Goal: Task Accomplishment & Management: Manage account settings

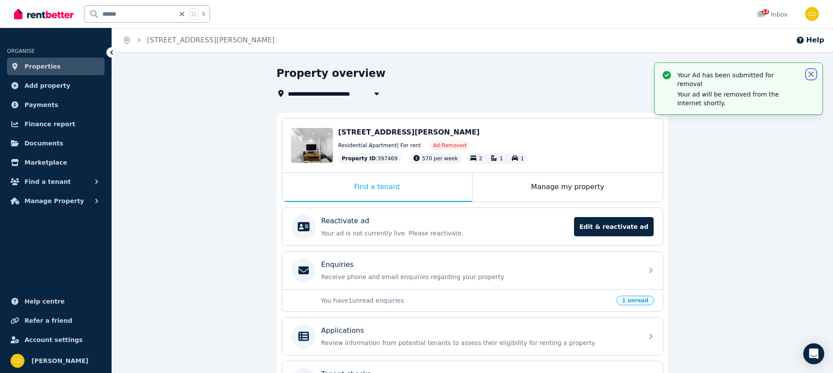
click at [813, 73] on icon "button" at bounding box center [810, 74] width 9 height 9
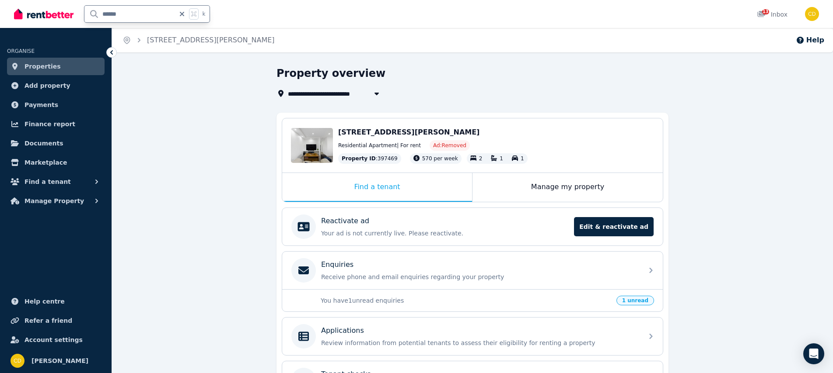
drag, startPoint x: 154, startPoint y: 15, endPoint x: 71, endPoint y: 9, distance: 82.9
click at [71, 9] on div "****** k" at bounding box center [114, 14] width 200 height 28
type input "*****"
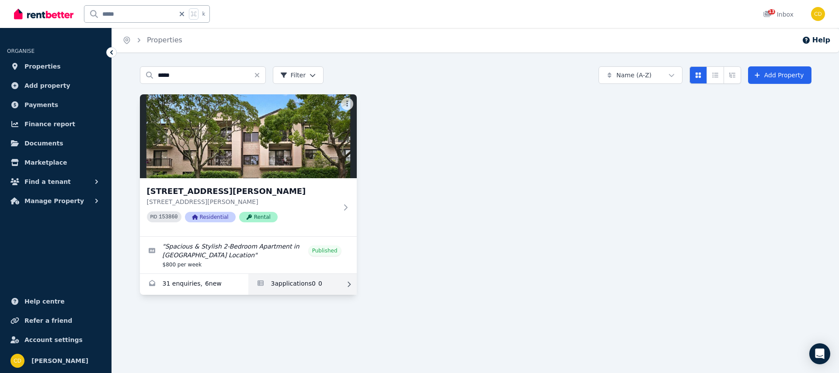
click at [318, 282] on link "Applications for 3/43 Ewart Street, Marrickville" at bounding box center [302, 284] width 108 height 21
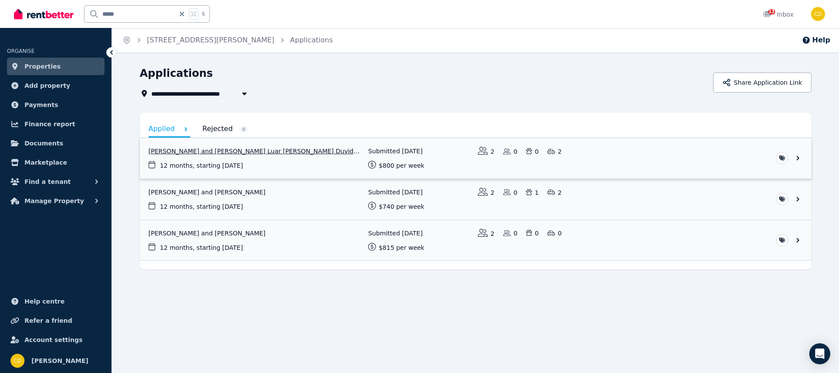
click at [209, 160] on link "View application: Pedro Bencke and Marina Luar De Souza Duvidovich" at bounding box center [476, 158] width 672 height 41
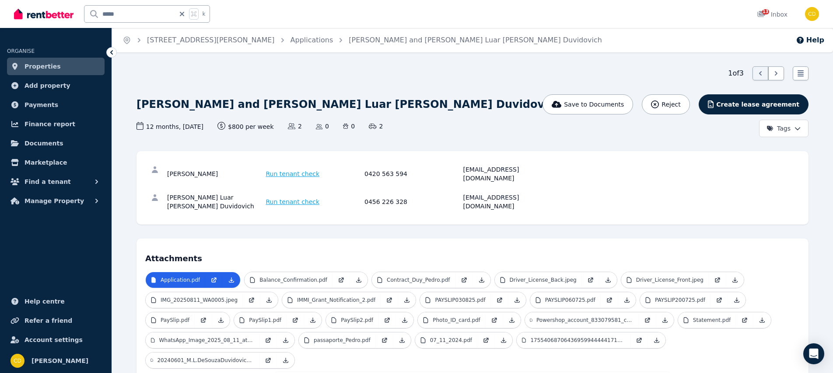
click at [493, 171] on div "[EMAIL_ADDRESS][DOMAIN_NAME]" at bounding box center [511, 173] width 96 height 17
copy div "[EMAIL_ADDRESS][DOMAIN_NAME]"
click at [500, 193] on div "[EMAIL_ADDRESS][DOMAIN_NAME]" at bounding box center [511, 201] width 96 height 17
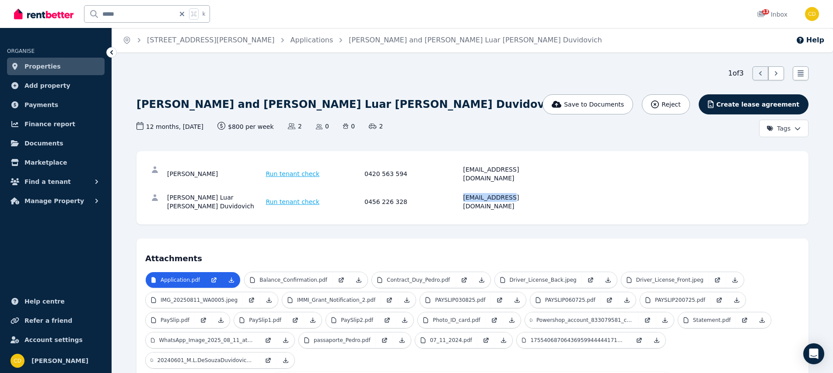
click at [500, 193] on div "[EMAIL_ADDRESS][DOMAIN_NAME]" at bounding box center [511, 201] width 96 height 17
copy div "[EMAIL_ADDRESS][DOMAIN_NAME]"
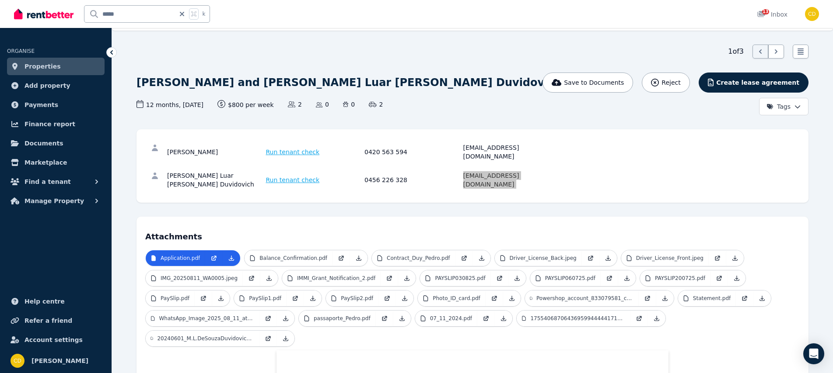
scroll to position [21, 0]
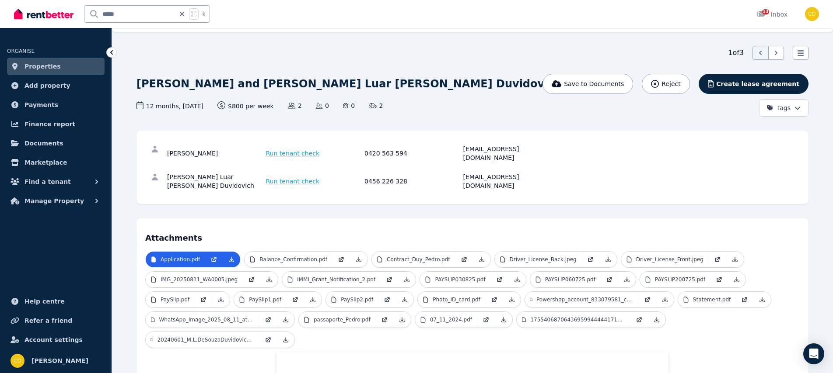
click at [374, 173] on div "0456 226 328" at bounding box center [412, 181] width 96 height 17
drag, startPoint x: 365, startPoint y: 166, endPoint x: 421, endPoint y: 168, distance: 56.4
click at [423, 173] on div "0456 226 328" at bounding box center [412, 181] width 96 height 17
copy div "0456 226 328"
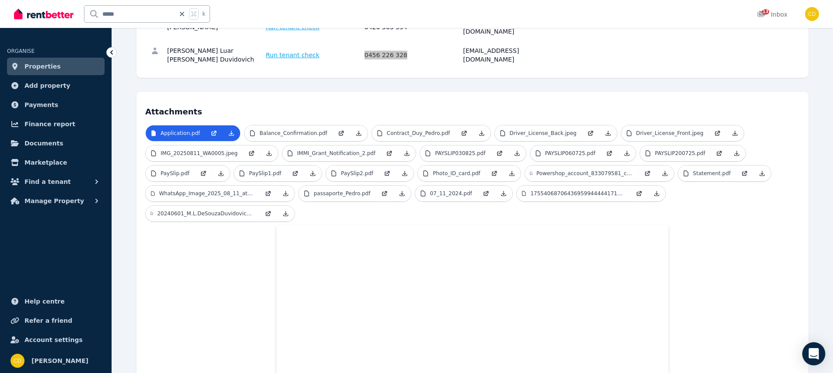
scroll to position [0, 0]
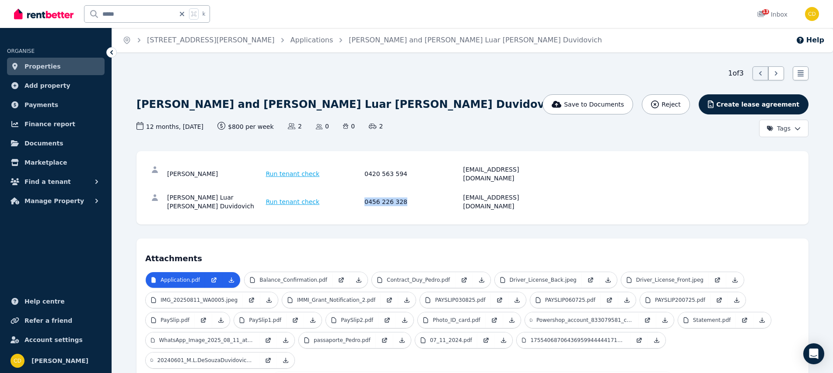
copy div "0456 226 328"
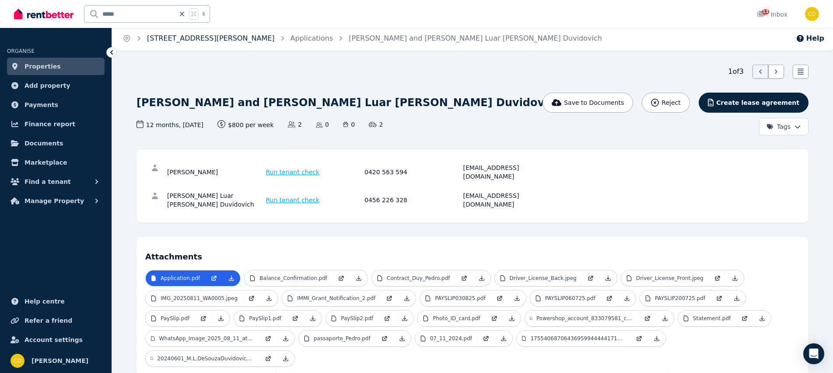
click at [193, 39] on link "[STREET_ADDRESS][PERSON_NAME]" at bounding box center [211, 38] width 128 height 8
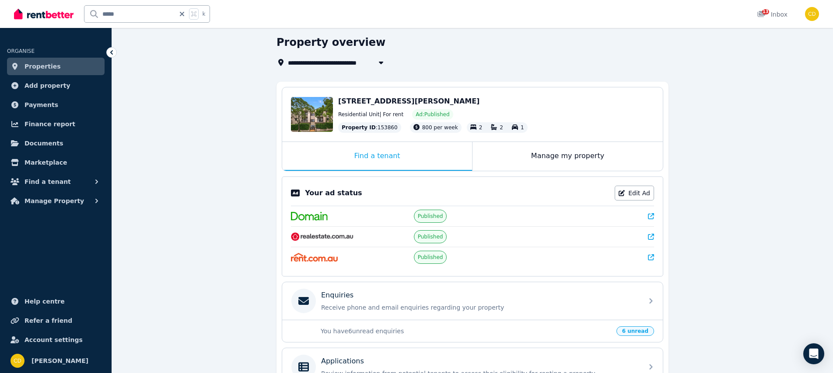
scroll to position [32, 0]
click at [651, 218] on icon at bounding box center [651, 216] width 6 height 6
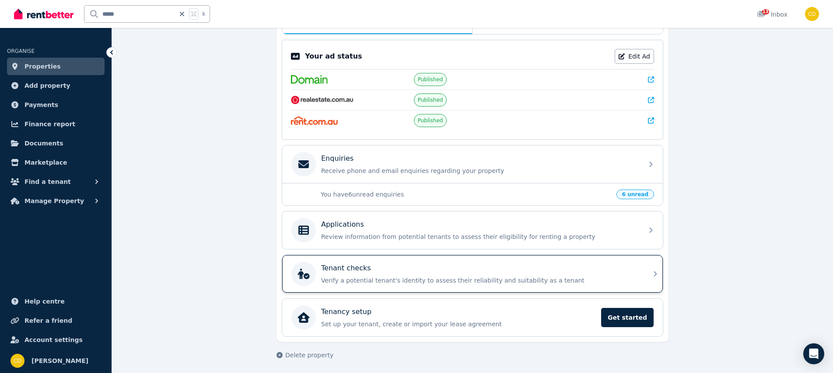
scroll to position [170, 0]
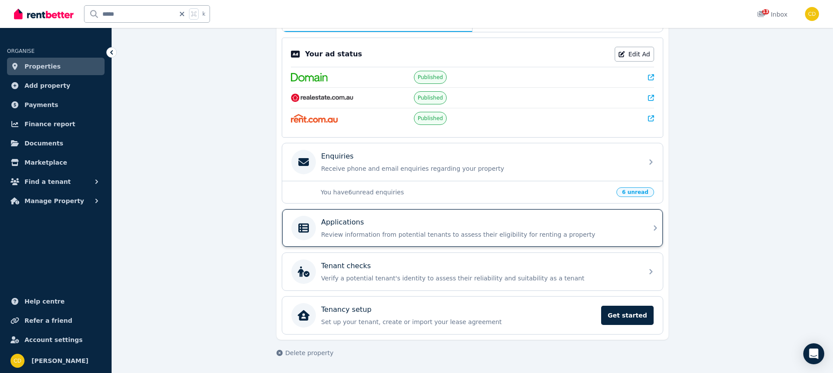
click at [593, 228] on div "Applications Review information from potential tenants to assess their eligibil…" at bounding box center [479, 228] width 317 height 22
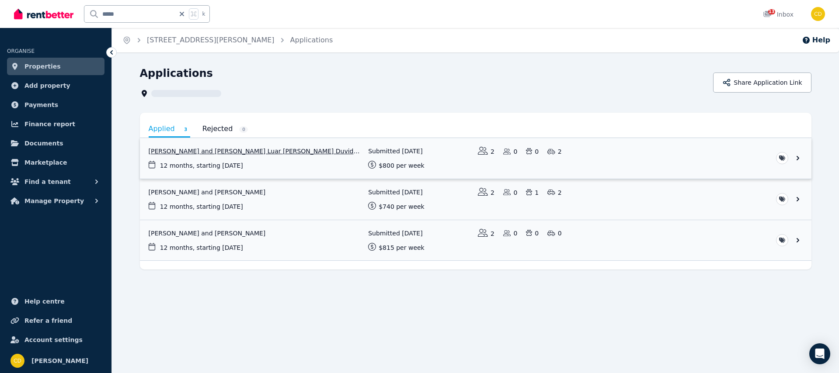
click at [233, 159] on link "View application: Pedro Bencke and Marina Luar De Souza Duvidovich" at bounding box center [476, 158] width 672 height 41
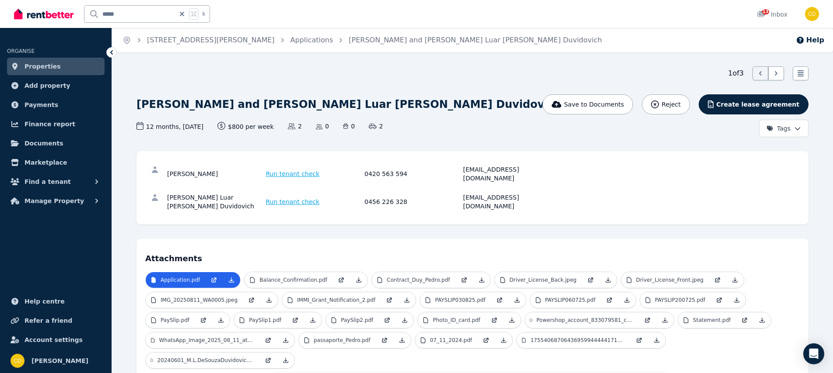
click at [496, 193] on div "[EMAIL_ADDRESS][DOMAIN_NAME]" at bounding box center [511, 201] width 96 height 17
click at [531, 193] on div "[EMAIL_ADDRESS][DOMAIN_NAME]" at bounding box center [511, 201] width 96 height 17
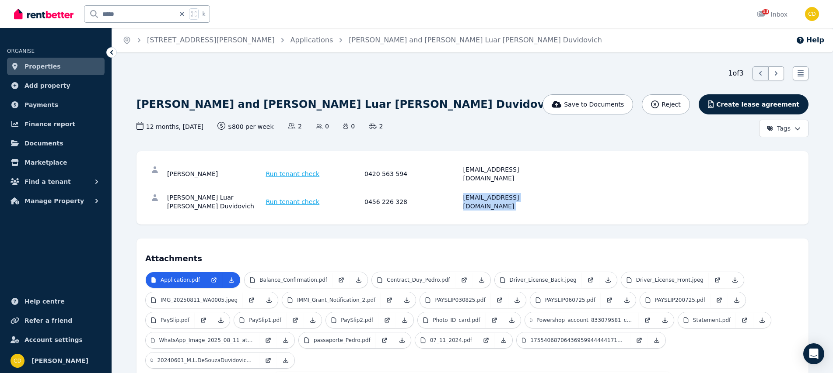
copy div "[EMAIL_ADDRESS][DOMAIN_NAME]"
drag, startPoint x: 152, startPoint y: 17, endPoint x: 87, endPoint y: 14, distance: 65.2
click at [87, 14] on input "*****" at bounding box center [129, 14] width 91 height 17
type input "*******"
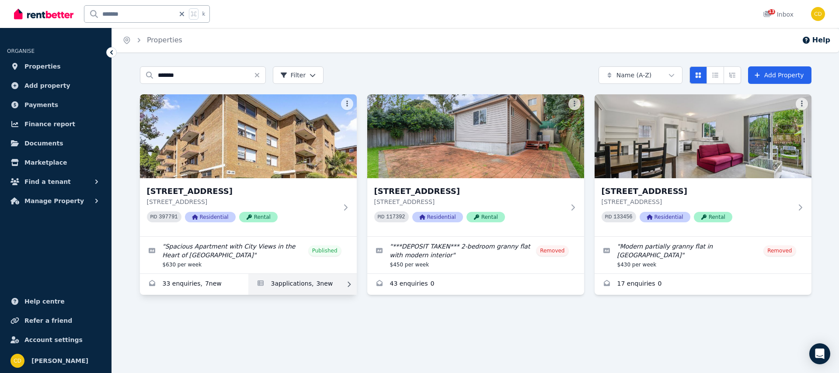
click at [318, 279] on link "Applications for 1/10 Banksia Rd, Caringbah" at bounding box center [302, 284] width 108 height 21
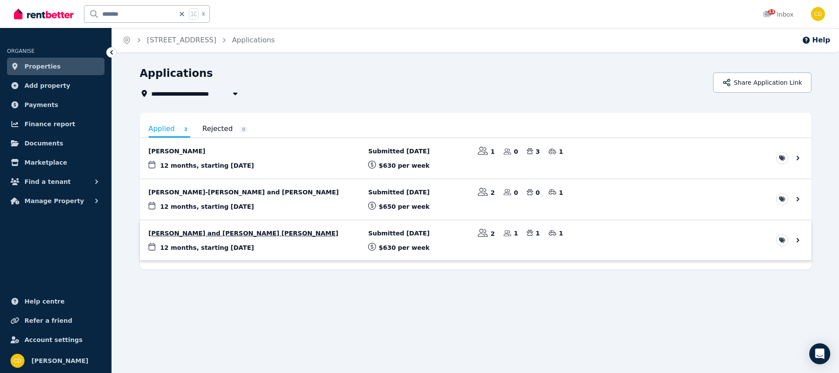
click at [209, 238] on link "View application: Sergey Korolev and Danielle Da conceicao cabral" at bounding box center [476, 240] width 672 height 41
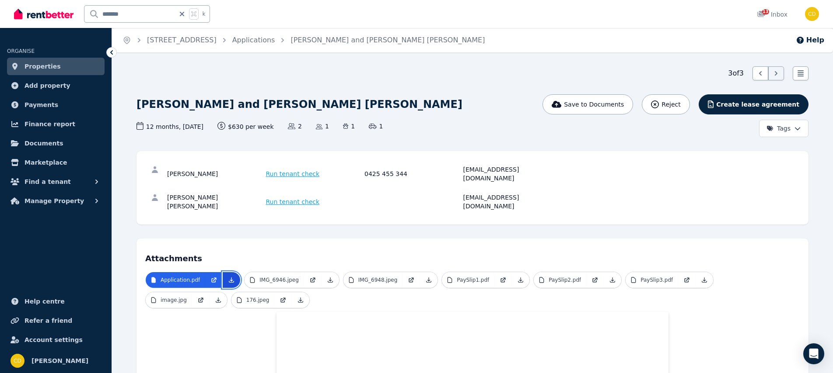
click at [231, 277] on icon at bounding box center [231, 280] width 7 height 7
click at [275, 40] on link "Applications" at bounding box center [253, 40] width 43 height 8
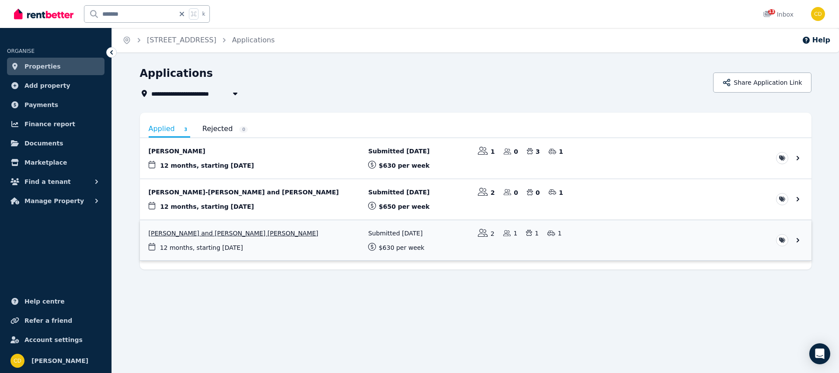
click at [232, 232] on link "View application: Sergey Korolev and Danielle Da conceicao cabral" at bounding box center [476, 240] width 672 height 41
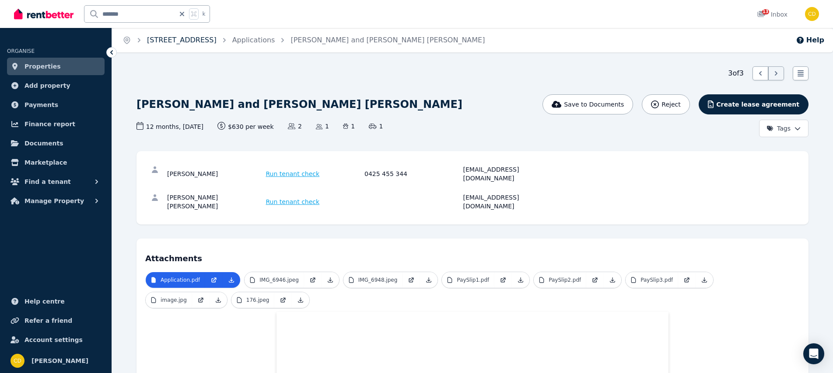
click at [216, 43] on link "[STREET_ADDRESS]" at bounding box center [182, 40] width 70 height 8
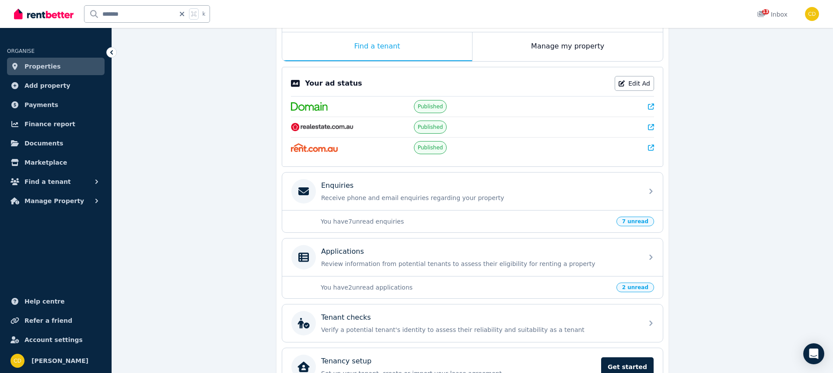
scroll to position [192, 0]
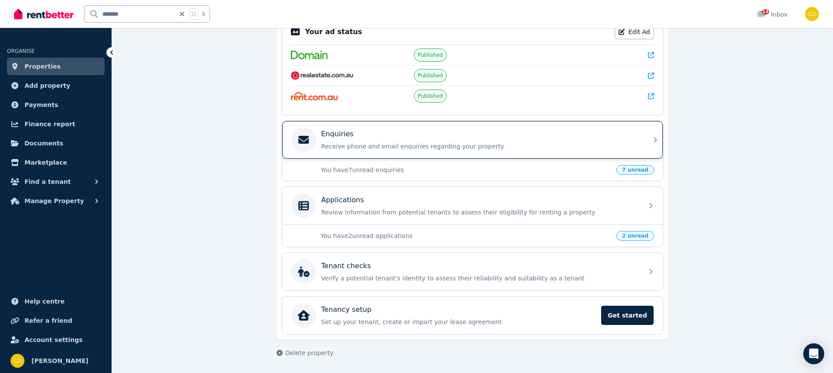
click at [525, 149] on p "Receive phone and email enquiries regarding your property" at bounding box center [479, 146] width 317 height 9
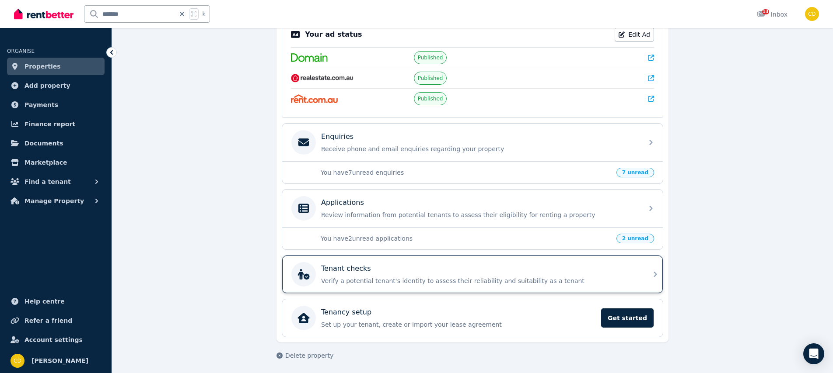
scroll to position [192, 0]
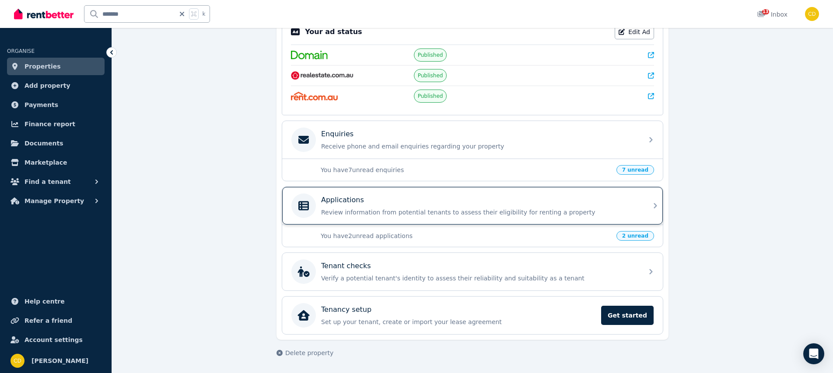
click at [448, 198] on div "Applications" at bounding box center [479, 200] width 317 height 10
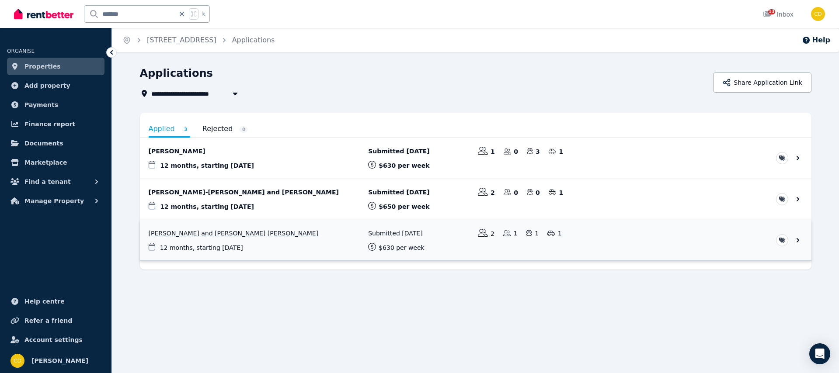
click at [200, 239] on link "View application: Sergey Korolev and Danielle Da conceicao cabral" at bounding box center [476, 240] width 672 height 41
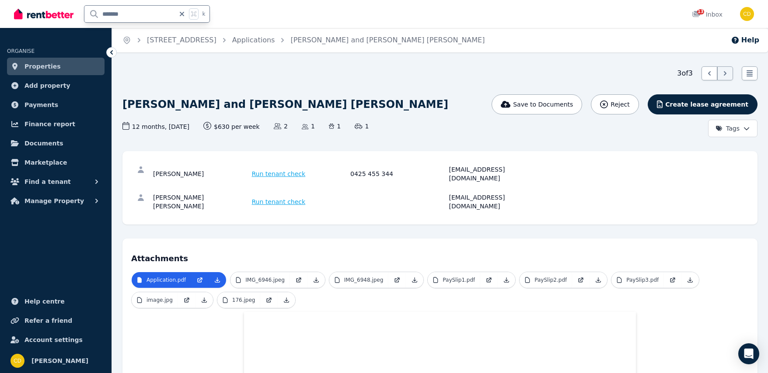
drag, startPoint x: 144, startPoint y: 19, endPoint x: 87, endPoint y: 18, distance: 57.7
click at [87, 18] on input "*******" at bounding box center [129, 14] width 91 height 17
click at [106, 15] on input "*******" at bounding box center [129, 14] width 91 height 17
type input "*********"
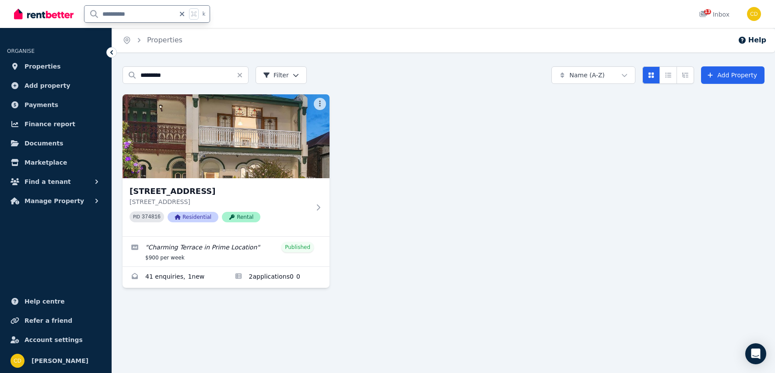
click at [171, 17] on input "**********" at bounding box center [129, 14] width 91 height 17
type input "*********"
click at [280, 269] on link "Applications for 83 Bay St, Rockdale" at bounding box center [278, 277] width 104 height 21
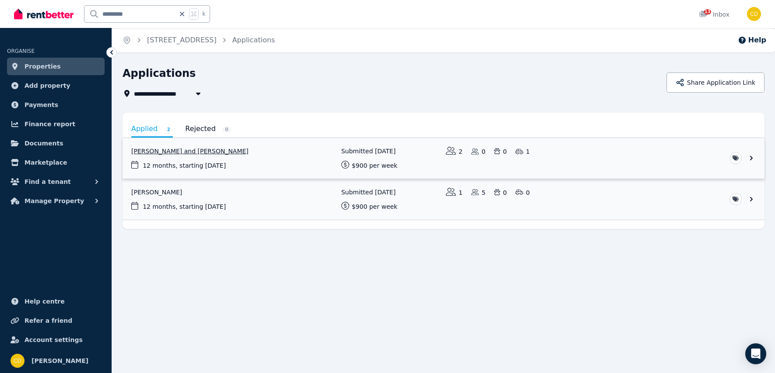
click at [223, 151] on link "View application: Leticia Freitas and Tommaso Redaelli" at bounding box center [443, 158] width 642 height 41
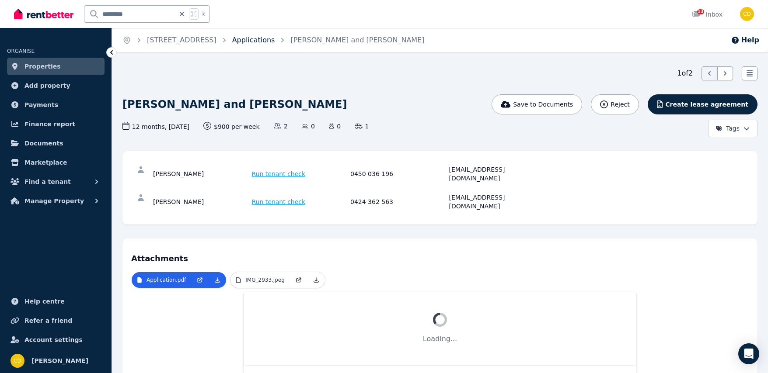
click at [252, 37] on link "Applications" at bounding box center [253, 40] width 43 height 8
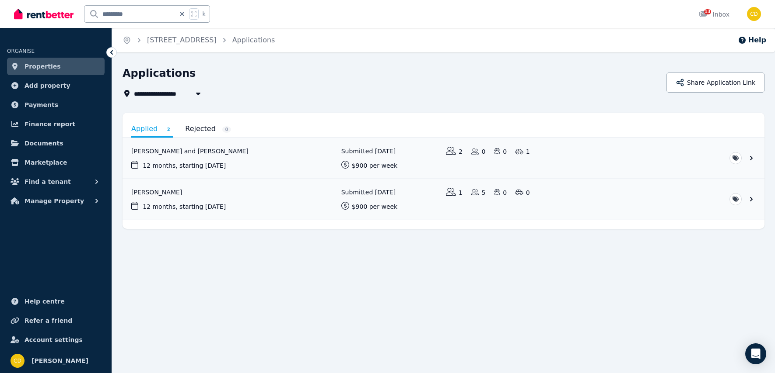
click at [312, 101] on div "**********" at bounding box center [443, 147] width 642 height 163
click at [509, 108] on div "**********" at bounding box center [443, 147] width 642 height 163
click at [542, 113] on div "Applied 2 Rejected 0 [PERSON_NAME] and [PERSON_NAME] 12 months , starting [DATE…" at bounding box center [443, 171] width 642 height 116
click at [194, 42] on link "[STREET_ADDRESS]" at bounding box center [182, 40] width 70 height 8
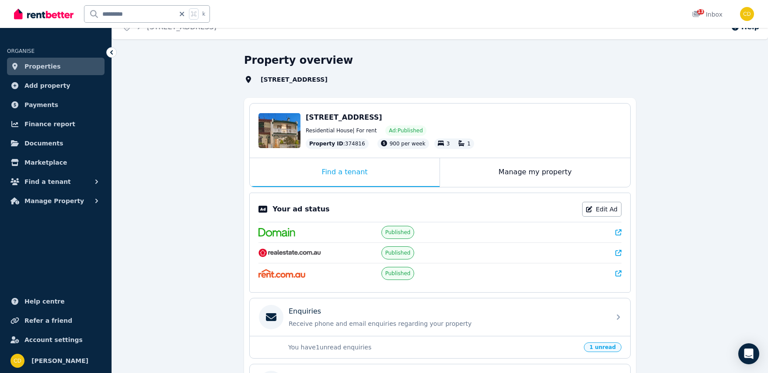
scroll to position [14, 0]
click at [619, 230] on link at bounding box center [618, 233] width 6 height 9
drag, startPoint x: 168, startPoint y: 17, endPoint x: 161, endPoint y: 17, distance: 6.6
click at [161, 17] on input "*********" at bounding box center [129, 14] width 91 height 17
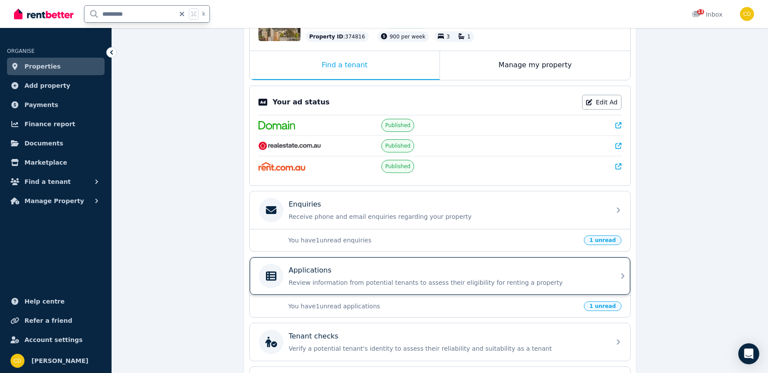
scroll to position [192, 0]
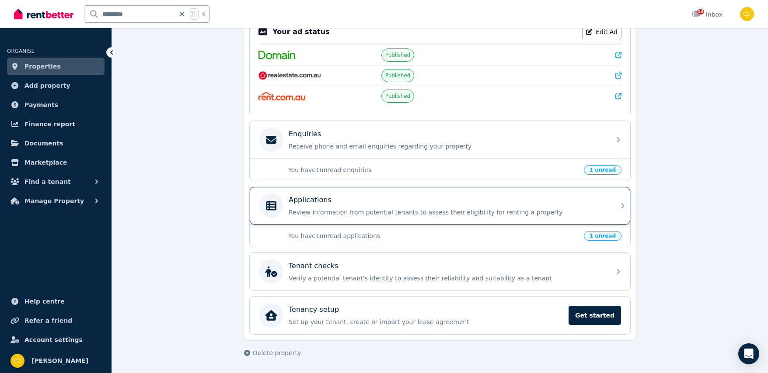
click at [504, 197] on div "Applications" at bounding box center [447, 200] width 317 height 10
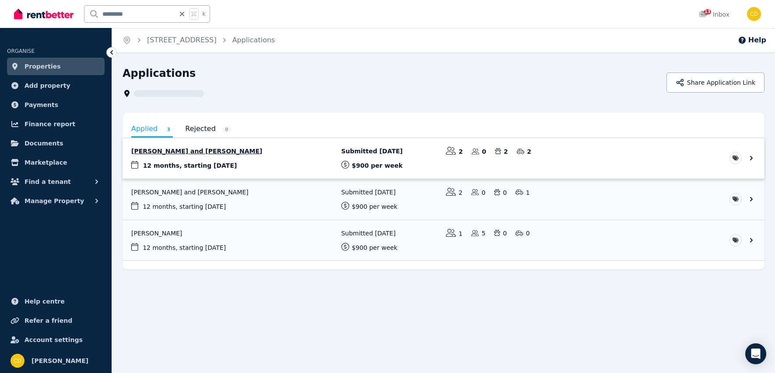
click at [185, 143] on link "View application: Ranti Di Lizio and Mario Fiorenzo Di Lizio" at bounding box center [443, 158] width 642 height 41
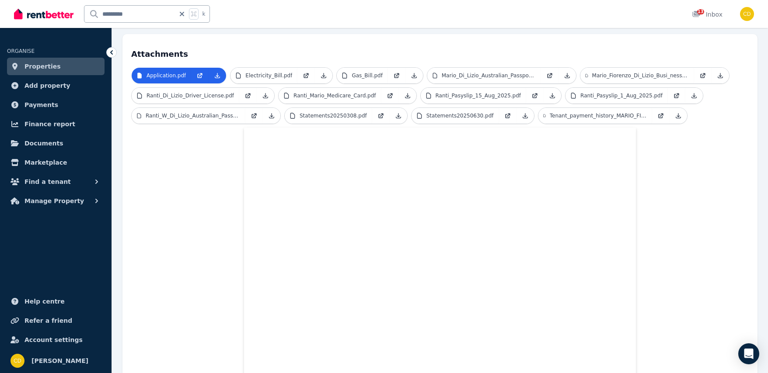
scroll to position [218, 0]
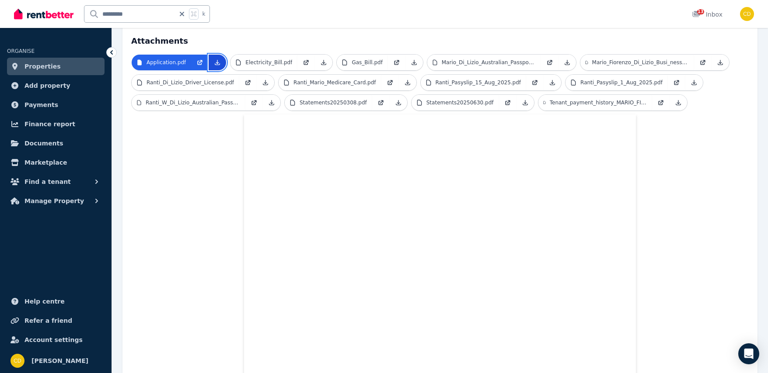
click at [215, 59] on icon at bounding box center [217, 62] width 7 height 7
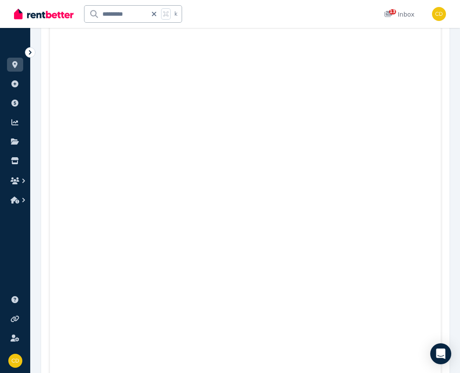
scroll to position [0, 0]
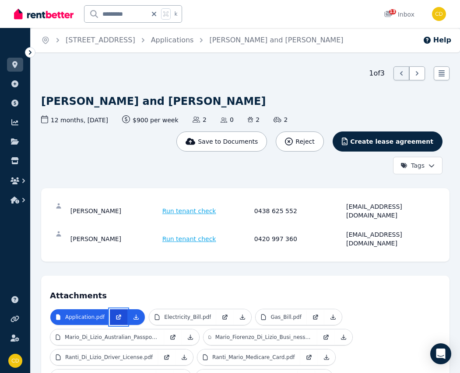
click at [116, 314] on icon at bounding box center [118, 317] width 7 height 7
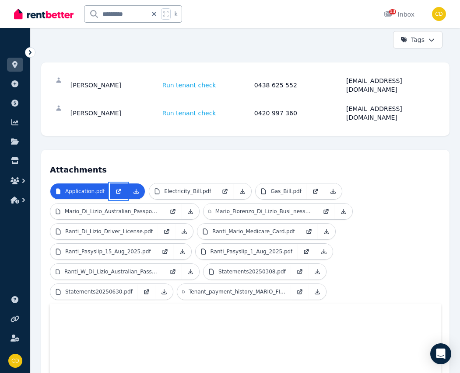
scroll to position [158, 0]
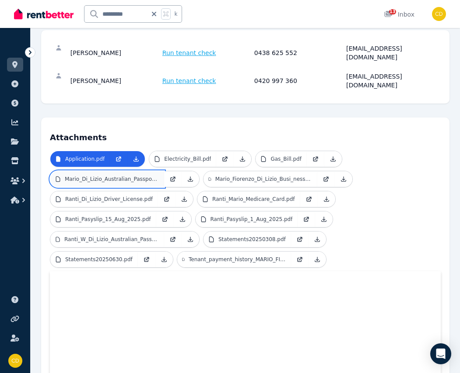
click at [140, 176] on p "Mario_Di_Lizio_Australian_Passport.jpg" at bounding box center [112, 179] width 94 height 7
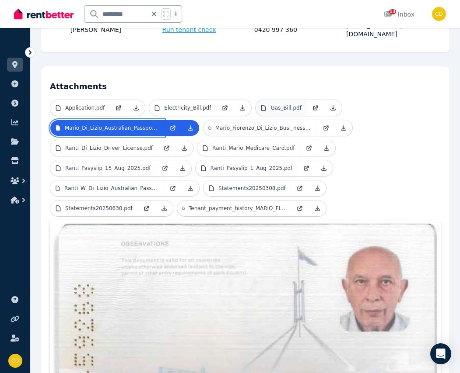
scroll to position [230, 0]
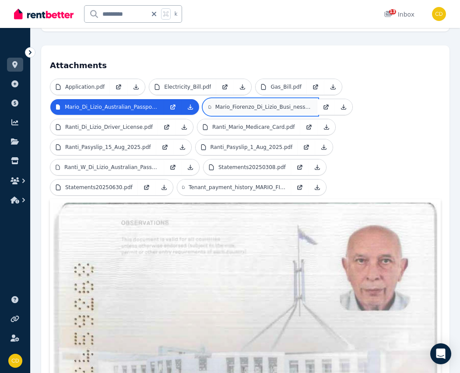
click at [254, 104] on p "Mario_Fiorenzo_Di_Lizio_Busi_nessCheqAcctPlus_043685855_31.pdf" at bounding box center [263, 107] width 97 height 7
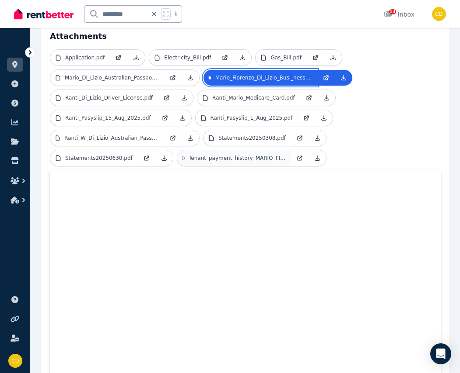
scroll to position [254, 0]
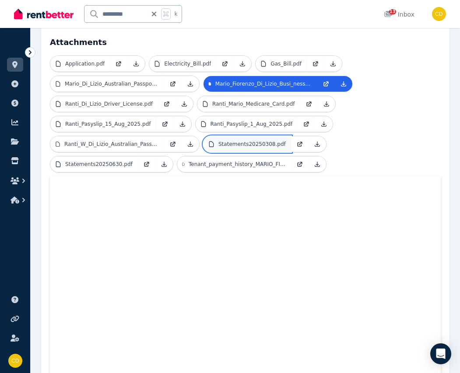
click at [251, 141] on p "Statements20250308.pdf" at bounding box center [251, 144] width 67 height 7
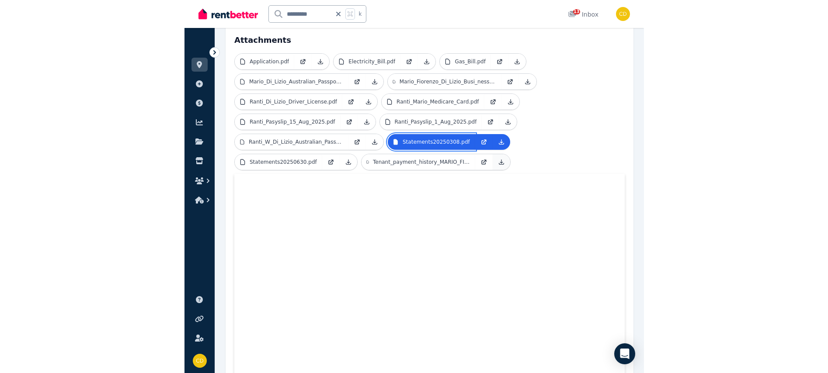
scroll to position [268, 0]
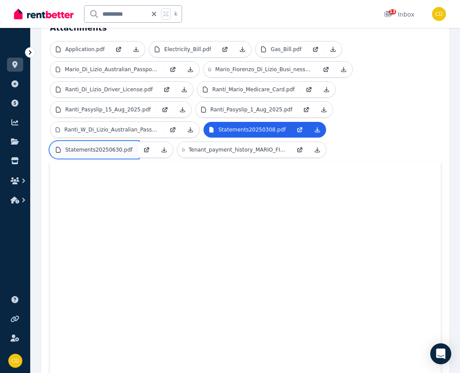
click at [109, 147] on p "Statements20250630.pdf" at bounding box center [98, 150] width 67 height 7
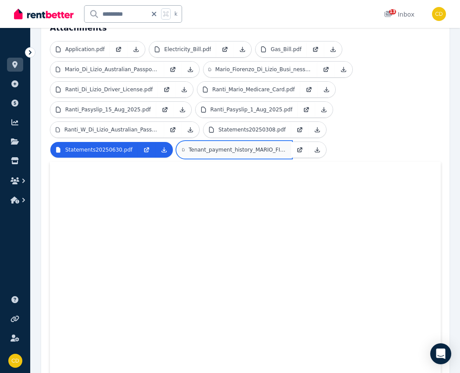
click at [227, 147] on p "Tenant_payment_history_MARIO_FIORENZO_DI_LIZIO_AND_RANTI_W.pdf" at bounding box center [236, 150] width 97 height 7
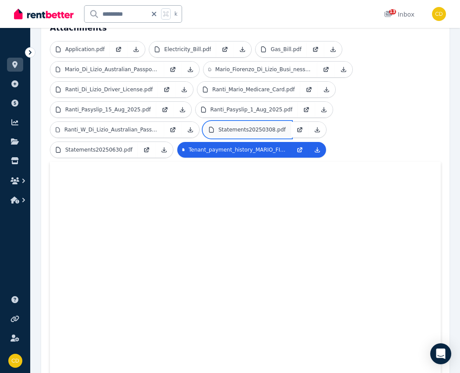
click at [242, 126] on p "Statements20250308.pdf" at bounding box center [251, 129] width 67 height 7
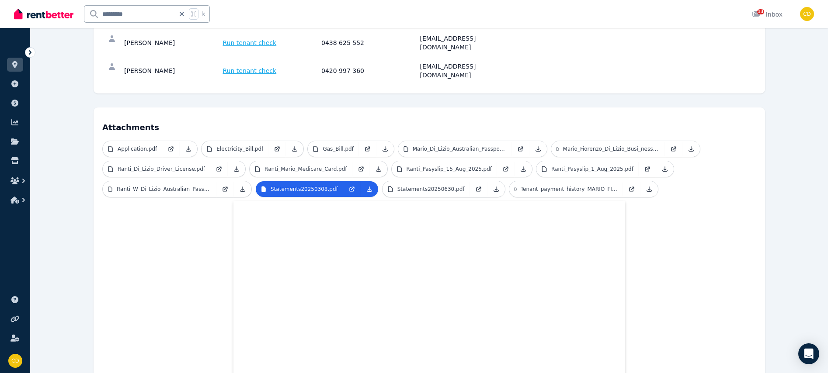
scroll to position [0, 0]
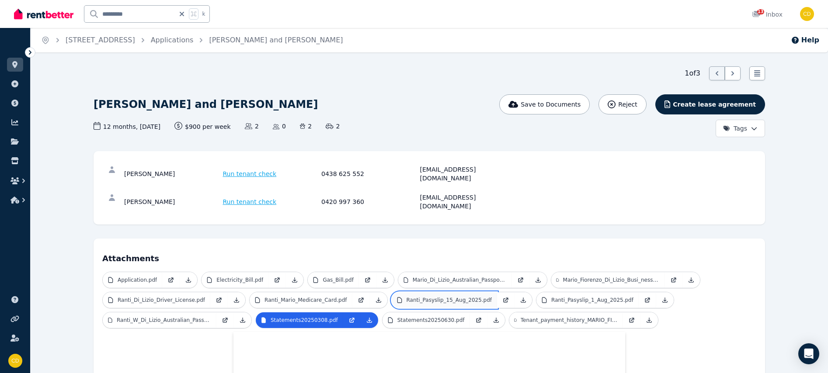
click at [450, 297] on p "Ranti_Pasyslip_15_Aug_2025.pdf" at bounding box center [450, 300] width 86 height 7
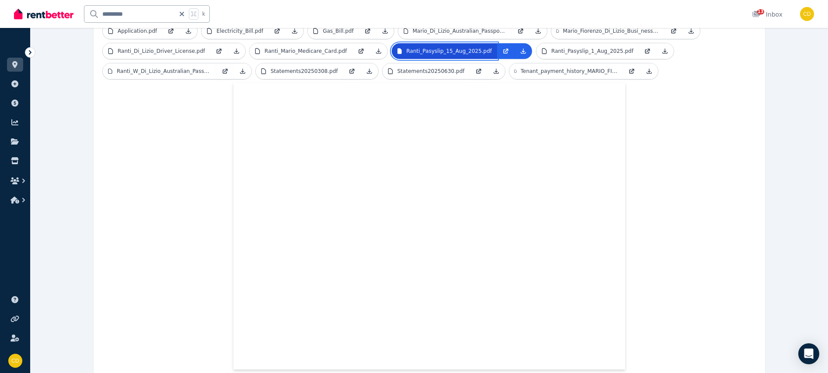
scroll to position [267, 0]
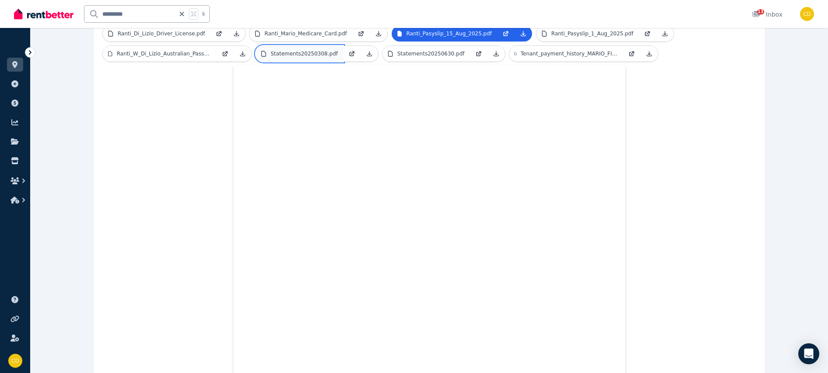
click at [290, 50] on p "Statements20250308.pdf" at bounding box center [304, 53] width 67 height 7
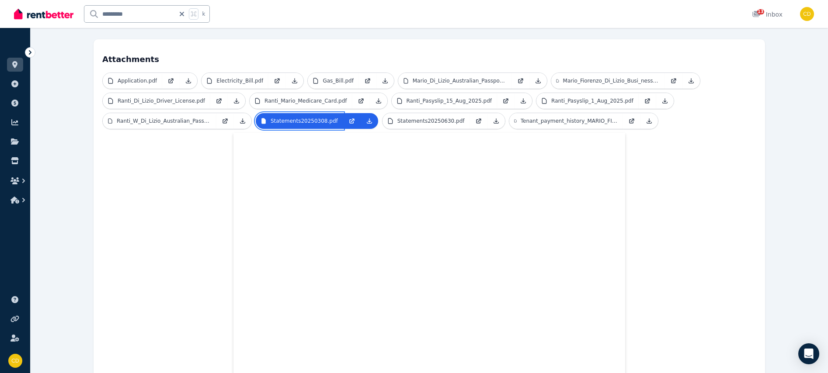
scroll to position [195, 0]
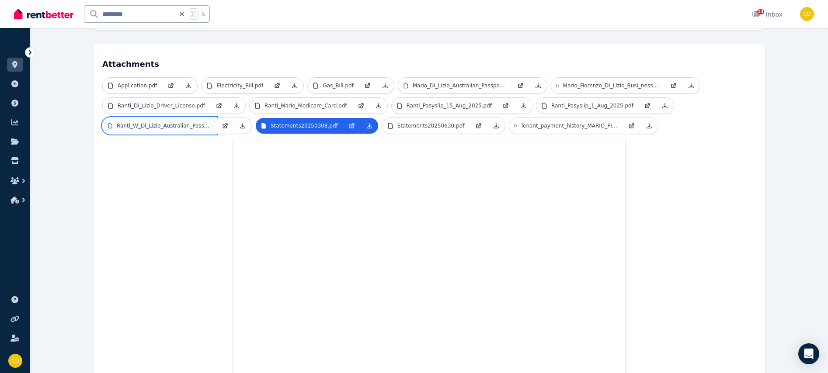
click at [168, 118] on link "Ranti_W_Di_Lizio_Australian_Passport.pdf" at bounding box center [160, 126] width 114 height 16
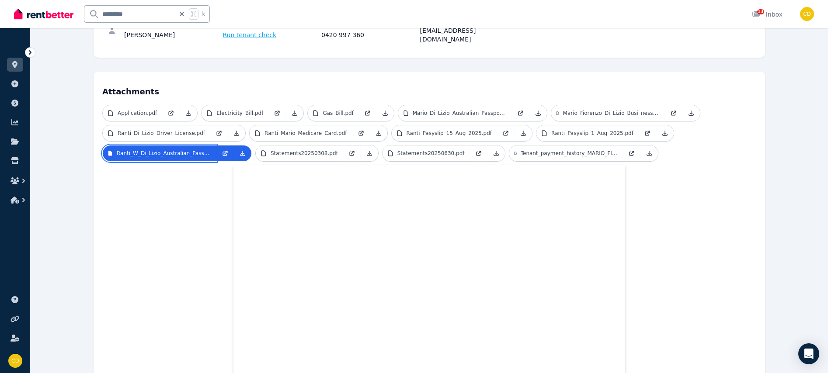
scroll to position [150, 0]
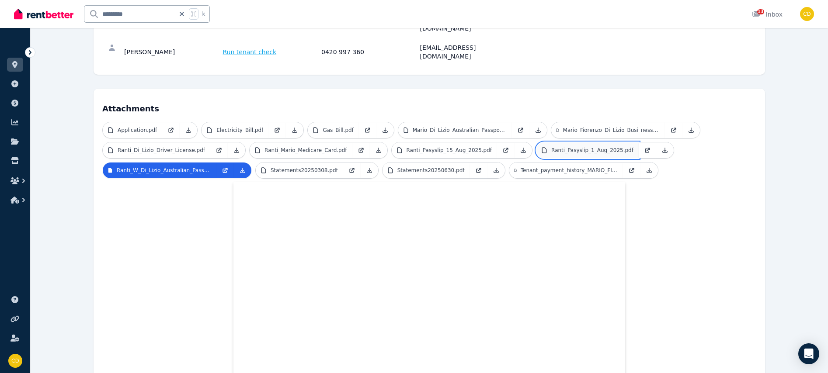
click at [575, 147] on p "Ranti_Pasyslip_1_Aug_2025.pdf" at bounding box center [592, 150] width 82 height 7
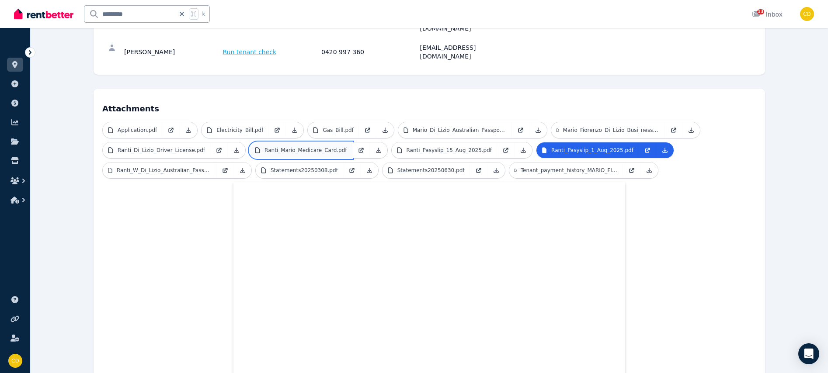
click at [318, 143] on link "Ranti_Mario_Medicare_Card.pdf" at bounding box center [301, 151] width 102 height 16
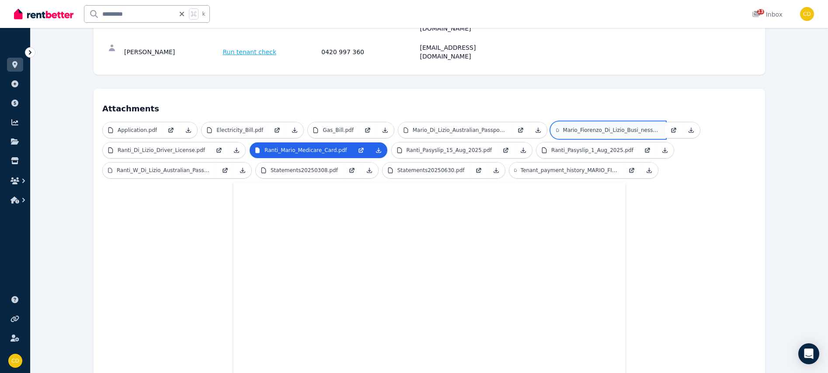
click at [590, 127] on p "Mario_Fiorenzo_Di_Lizio_Busi_nessCheqAcctPlus_043685855_31.pdf" at bounding box center [611, 130] width 97 height 7
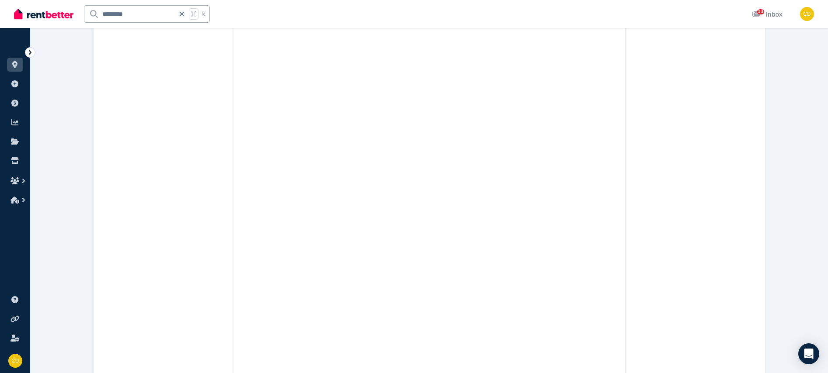
scroll to position [396, 0]
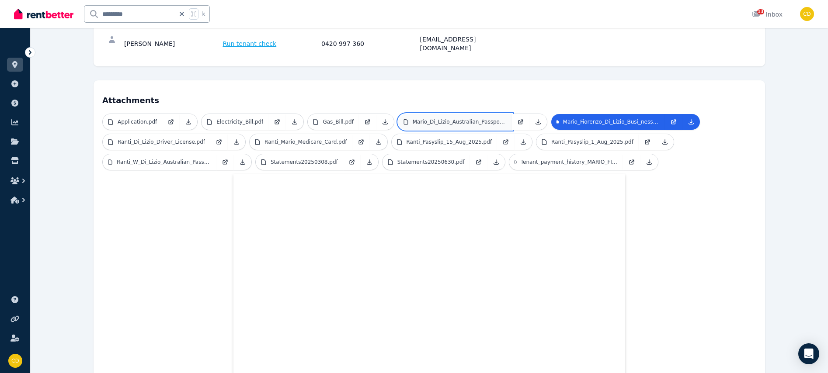
click at [449, 114] on link "Mario_Di_Lizio_Australian_Passport.jpg" at bounding box center [455, 122] width 114 height 16
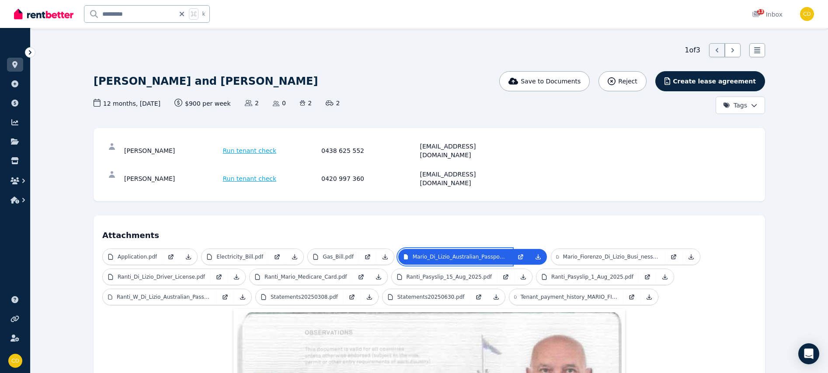
scroll to position [0, 0]
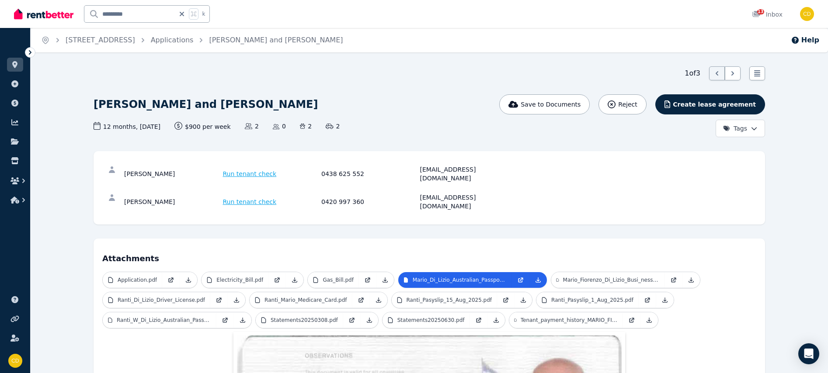
click at [319, 272] on ul "Application.pdf Electricity_Bill.pdf Gas_Bill.pdf Mario_Di_Lizio_Australian_Pas…" at bounding box center [429, 302] width 654 height 60
click at [321, 272] on link "Gas_Bill.pdf" at bounding box center [333, 280] width 51 height 16
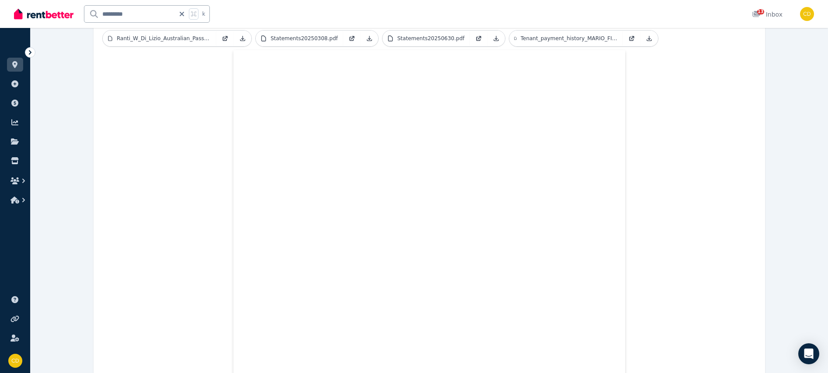
scroll to position [154, 0]
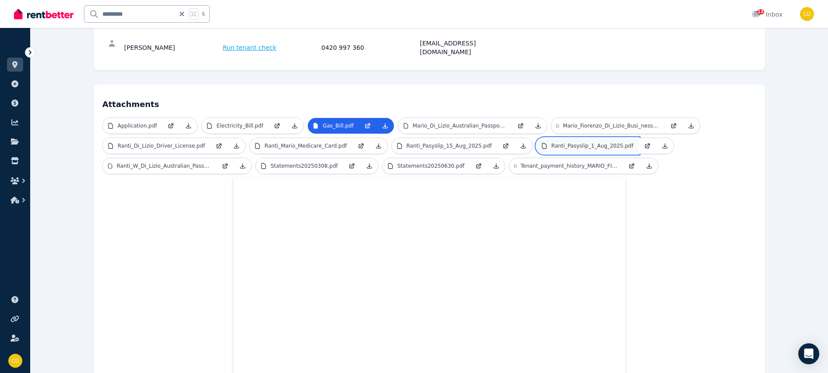
click at [551, 138] on link "Ranti_Pasyslip_1_Aug_2025.pdf" at bounding box center [588, 146] width 102 height 16
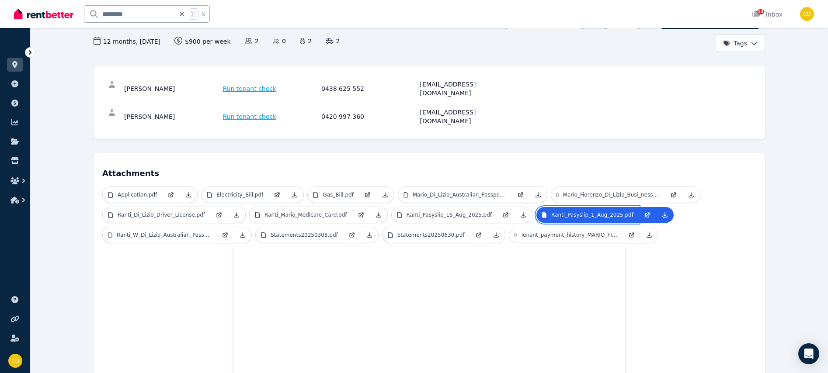
scroll to position [0, 0]
